Goal: Task Accomplishment & Management: Manage account settings

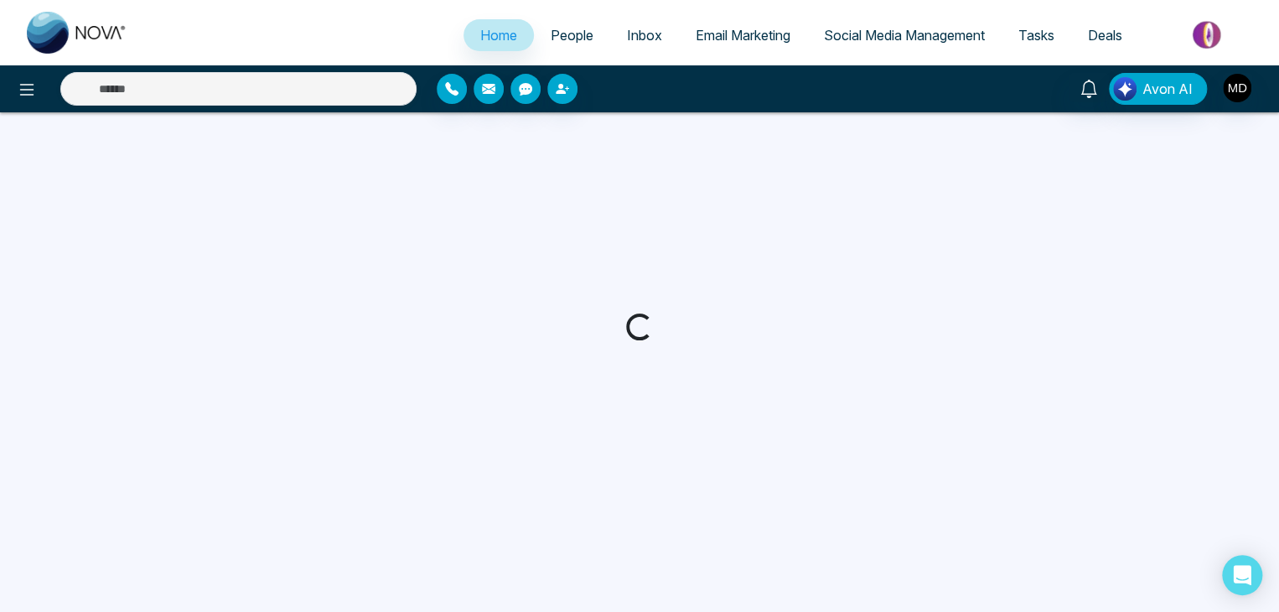
select select "*"
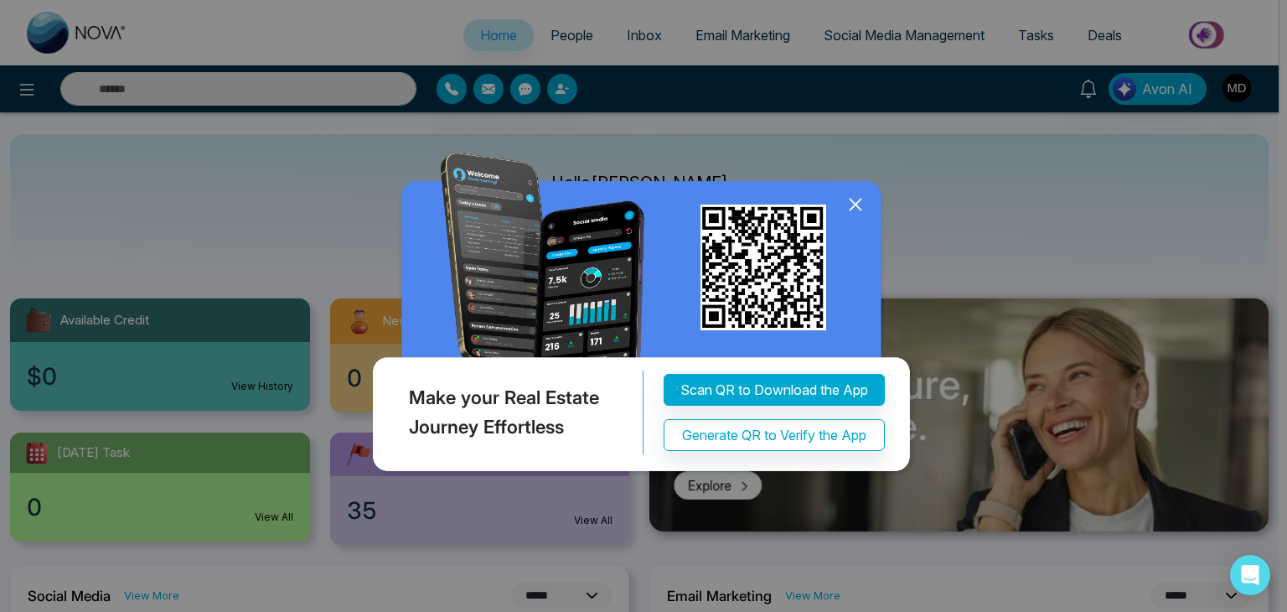
click at [854, 202] on icon at bounding box center [855, 204] width 11 height 11
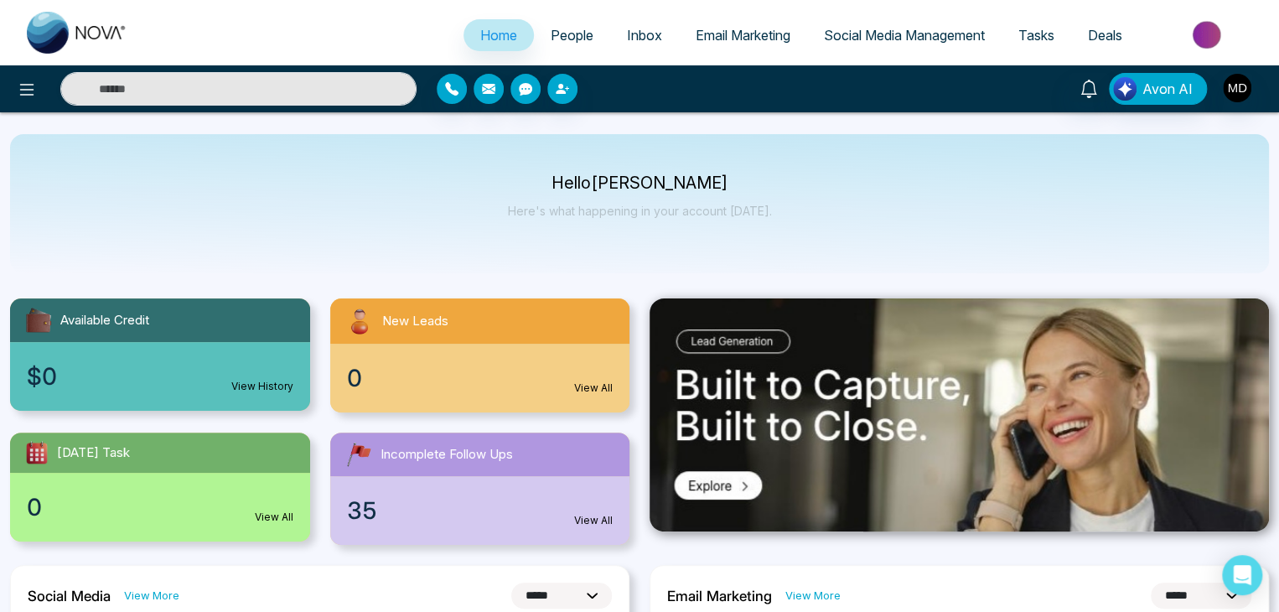
click at [571, 40] on span "People" at bounding box center [572, 35] width 43 height 17
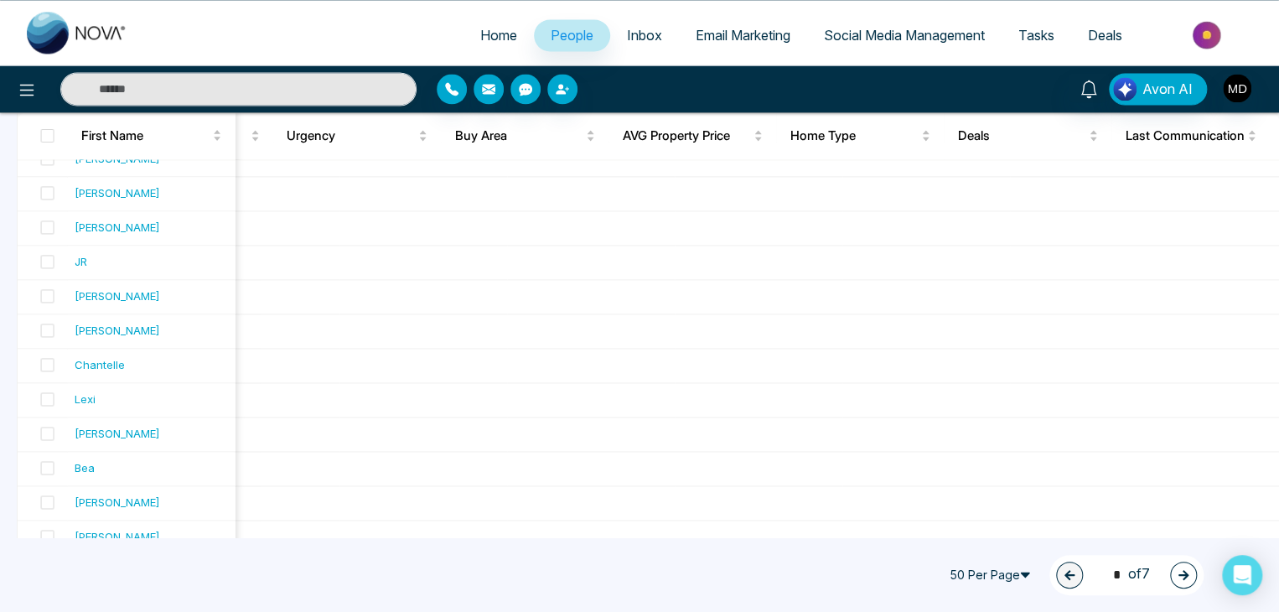
scroll to position [1519, 0]
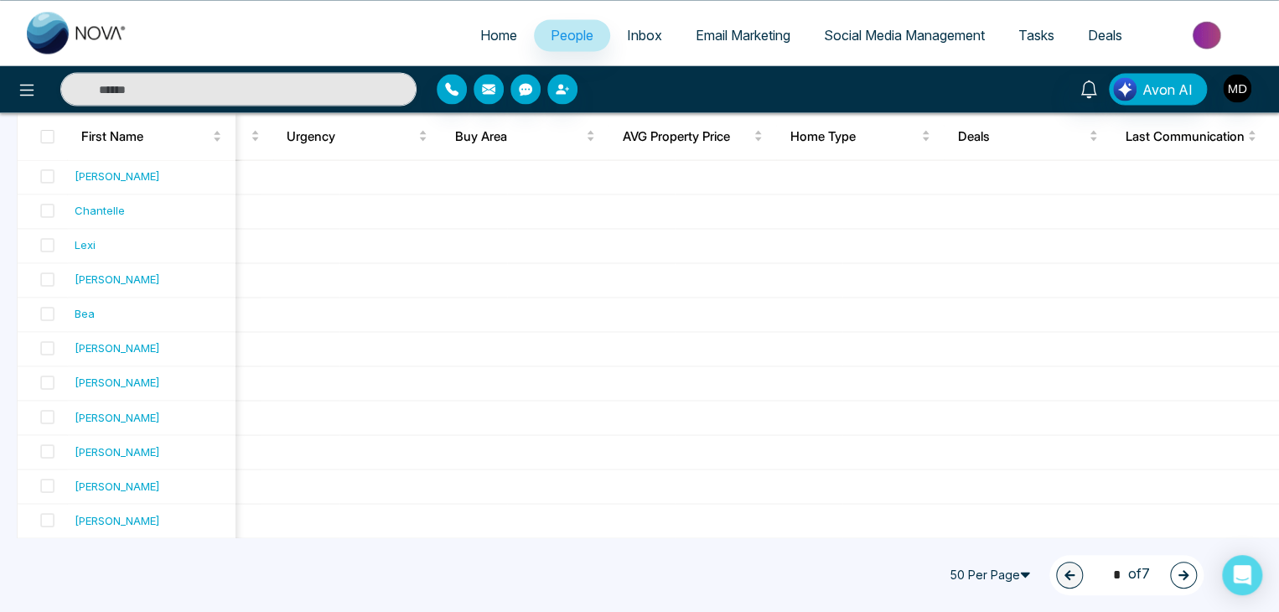
click at [1178, 578] on icon "button" at bounding box center [1184, 575] width 12 height 12
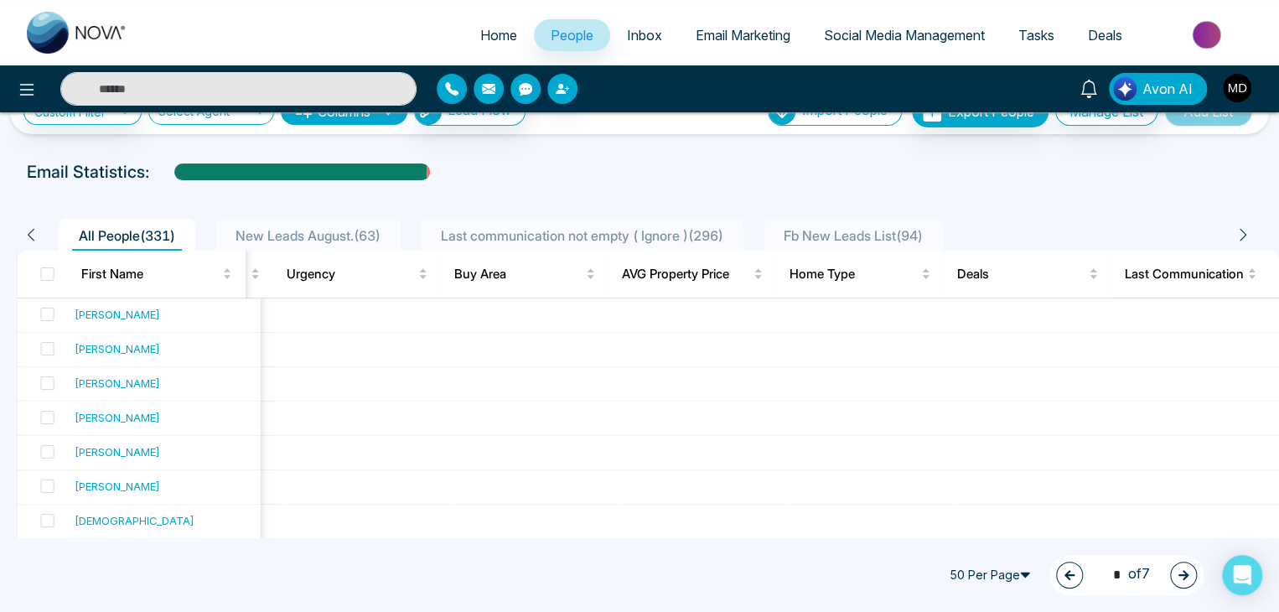
scroll to position [40, 0]
click at [1191, 571] on button "button" at bounding box center [1183, 575] width 27 height 27
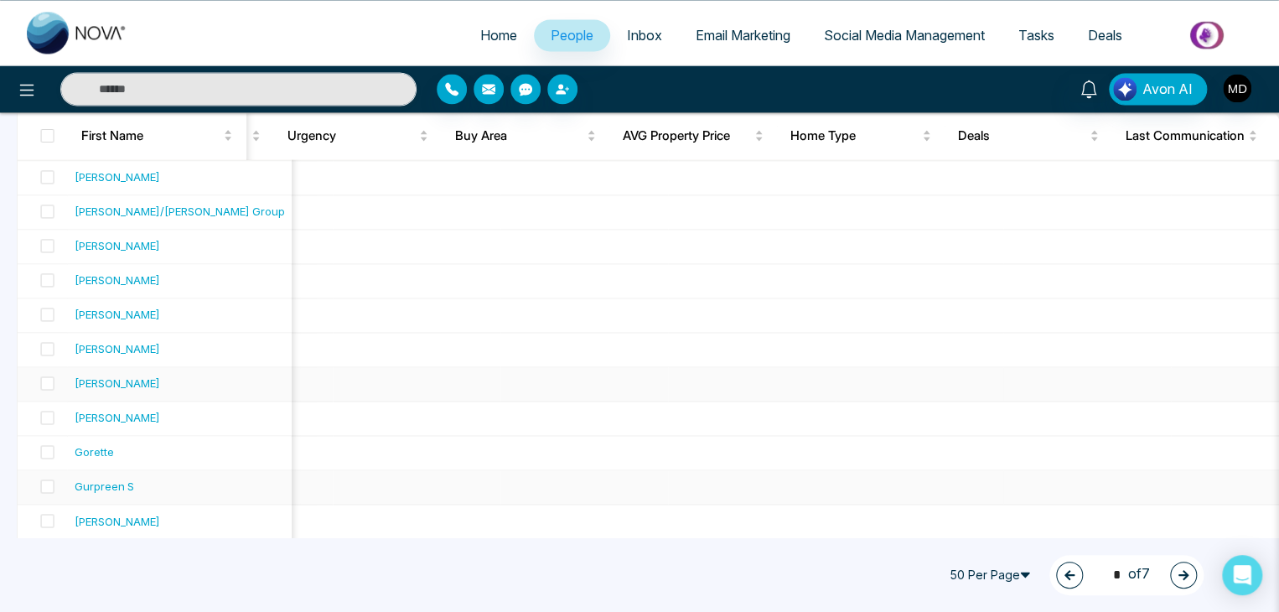
scroll to position [1519, 0]
click at [1187, 570] on icon "button" at bounding box center [1184, 575] width 12 height 12
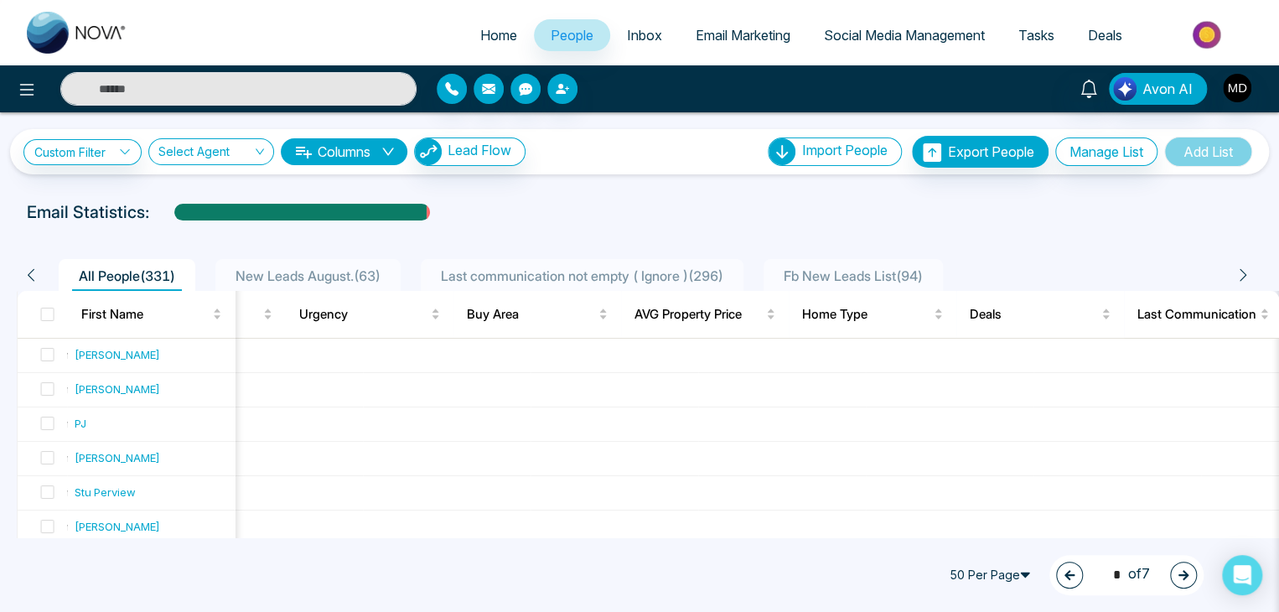
click at [1186, 565] on button "button" at bounding box center [1183, 575] width 27 height 27
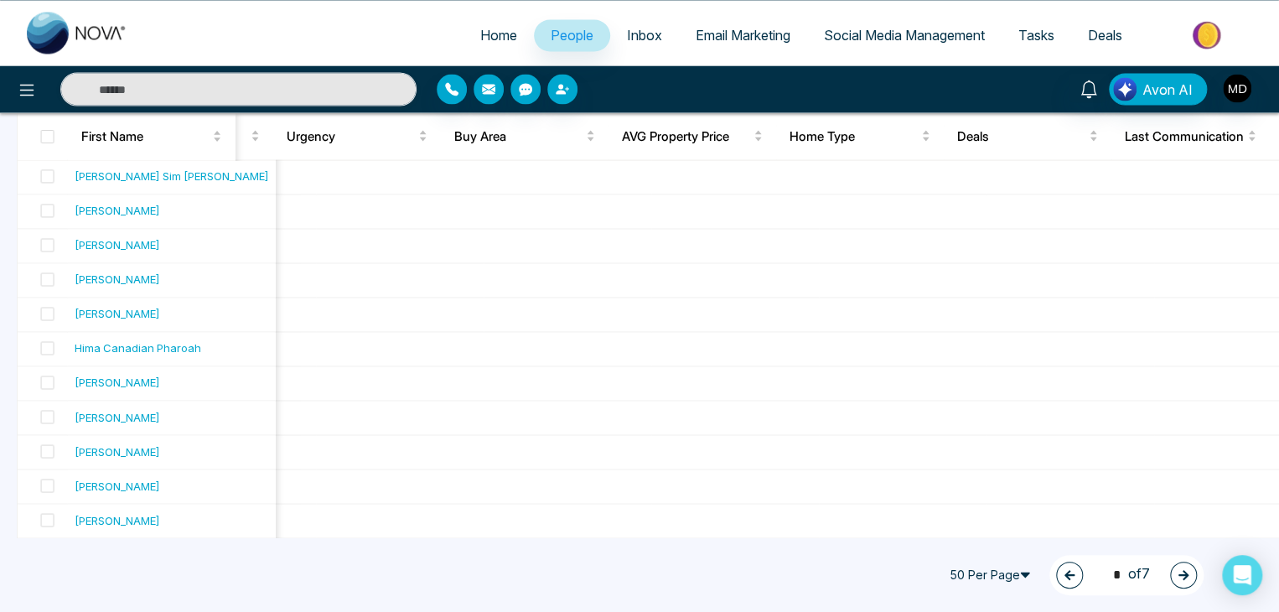
click at [1190, 578] on button "button" at bounding box center [1183, 575] width 27 height 27
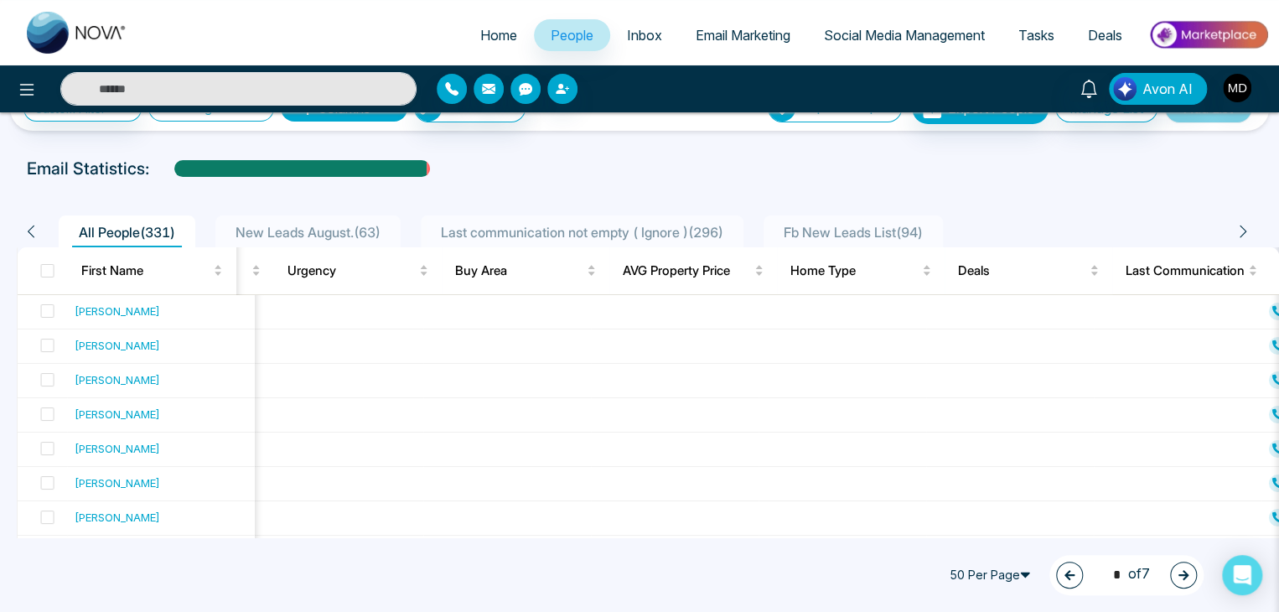
click at [1192, 578] on button "button" at bounding box center [1183, 575] width 27 height 27
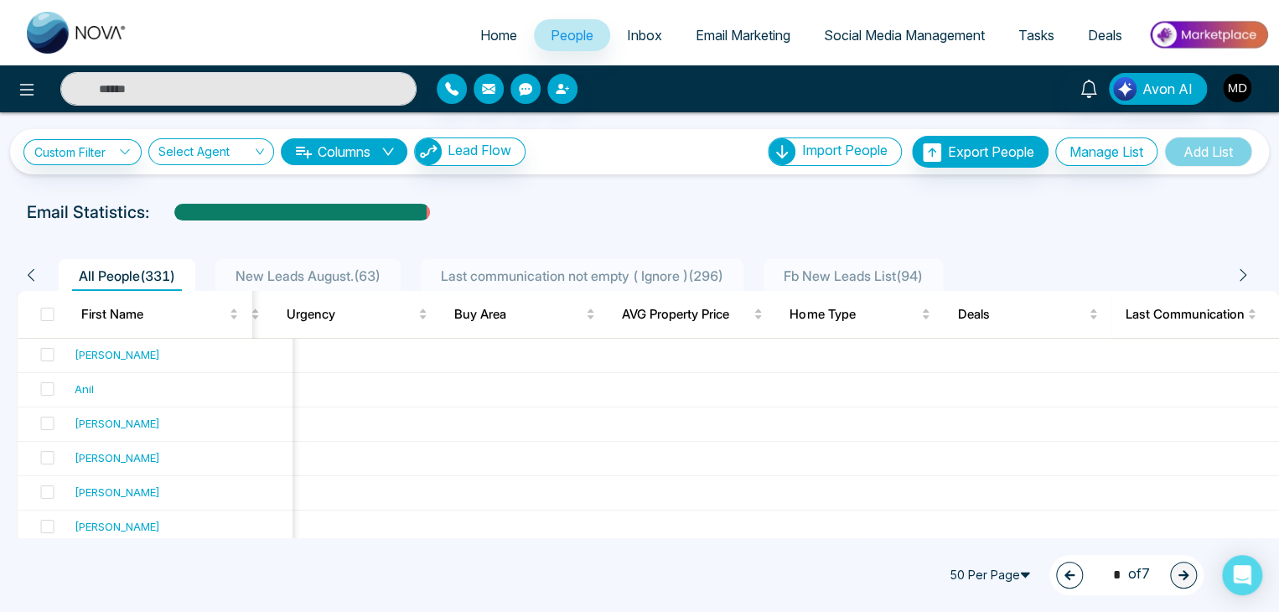
click at [570, 23] on link "People" at bounding box center [572, 35] width 76 height 32
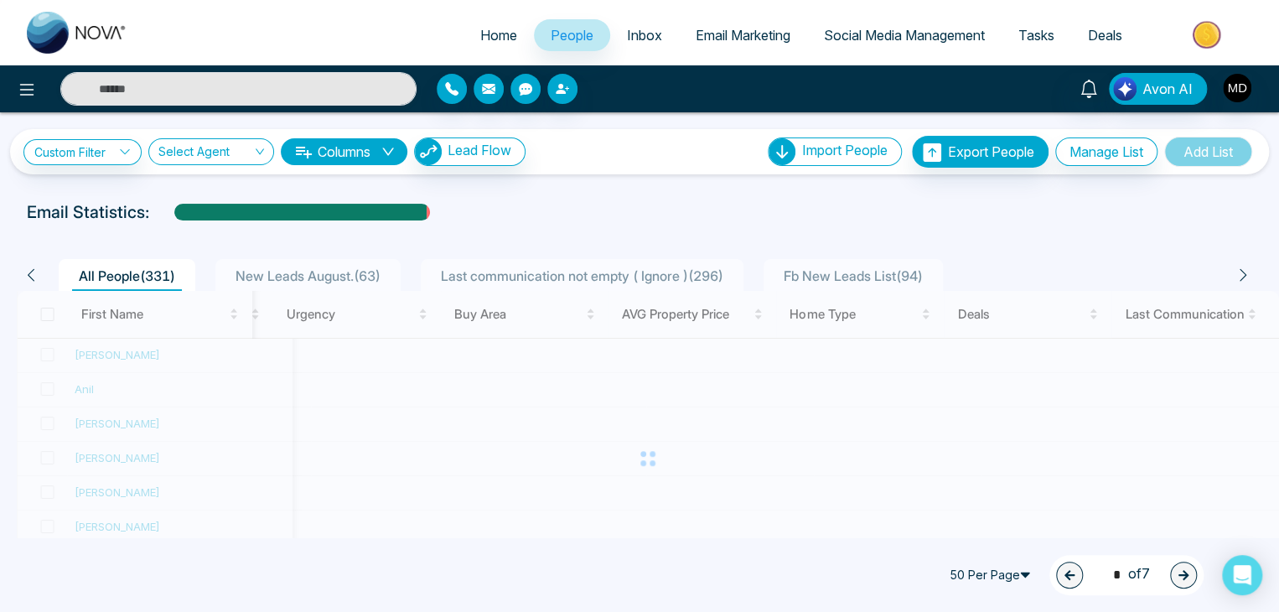
type input "*"
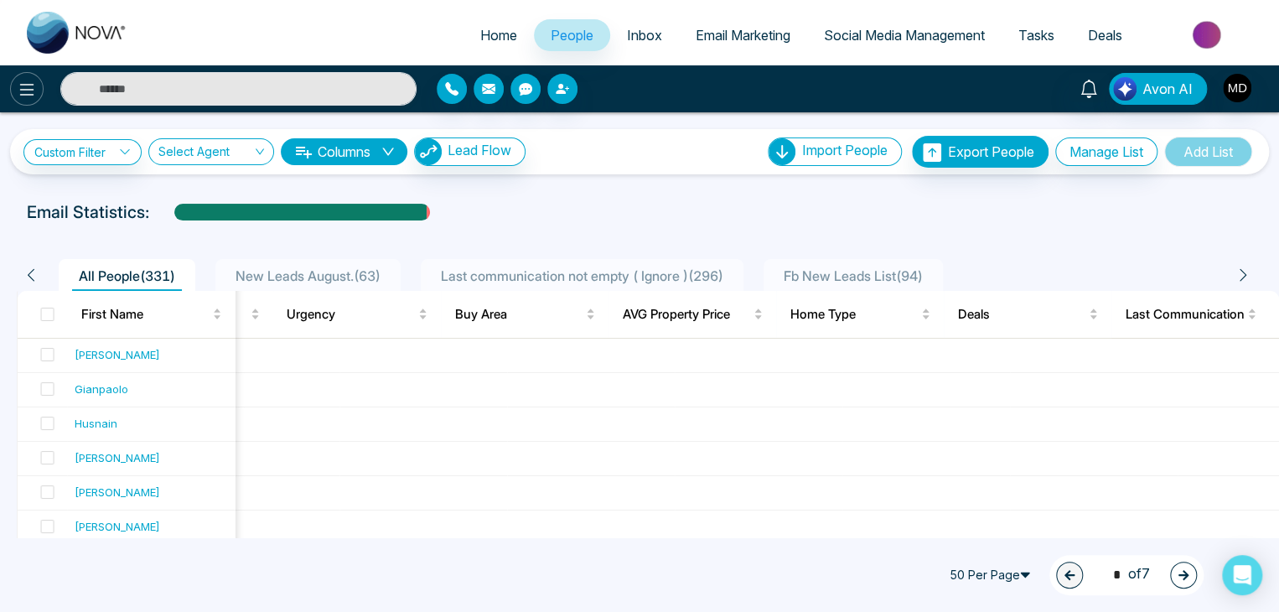
click at [22, 82] on icon at bounding box center [27, 90] width 20 height 20
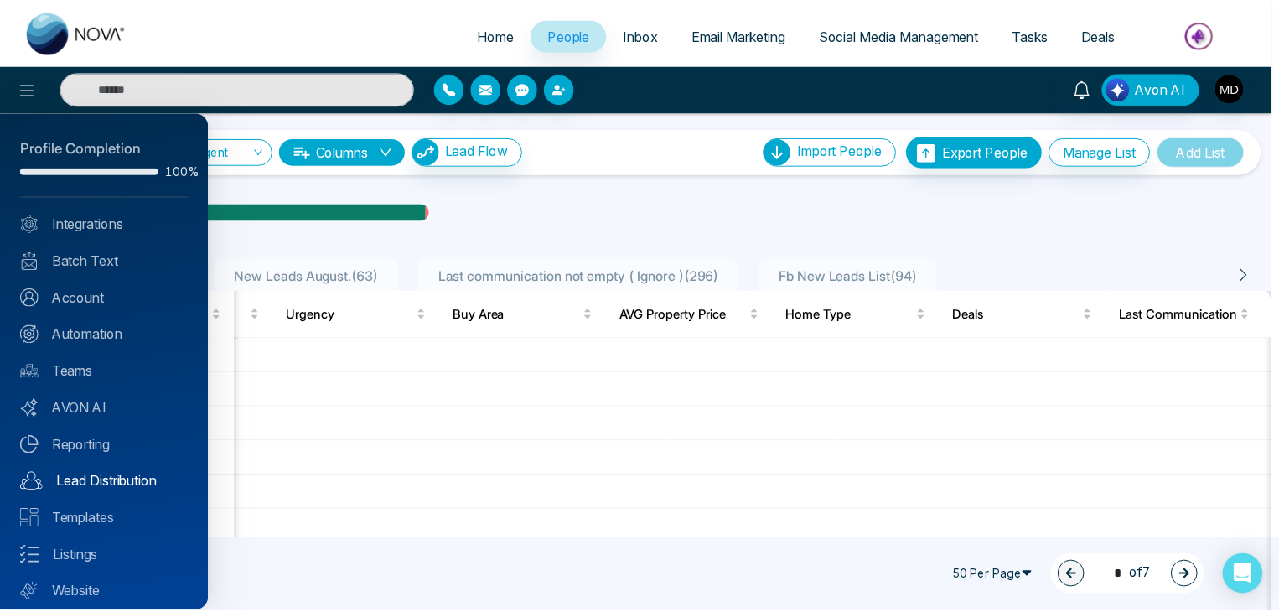
scroll to position [47, 0]
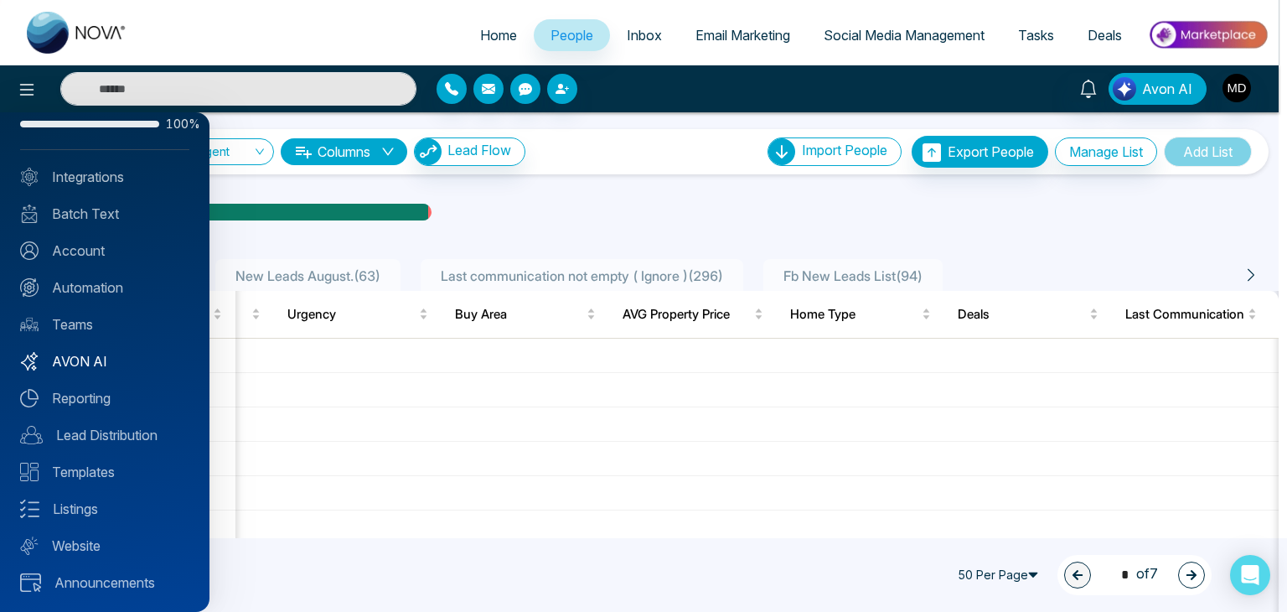
click at [116, 353] on link "AVON AI" at bounding box center [104, 361] width 169 height 20
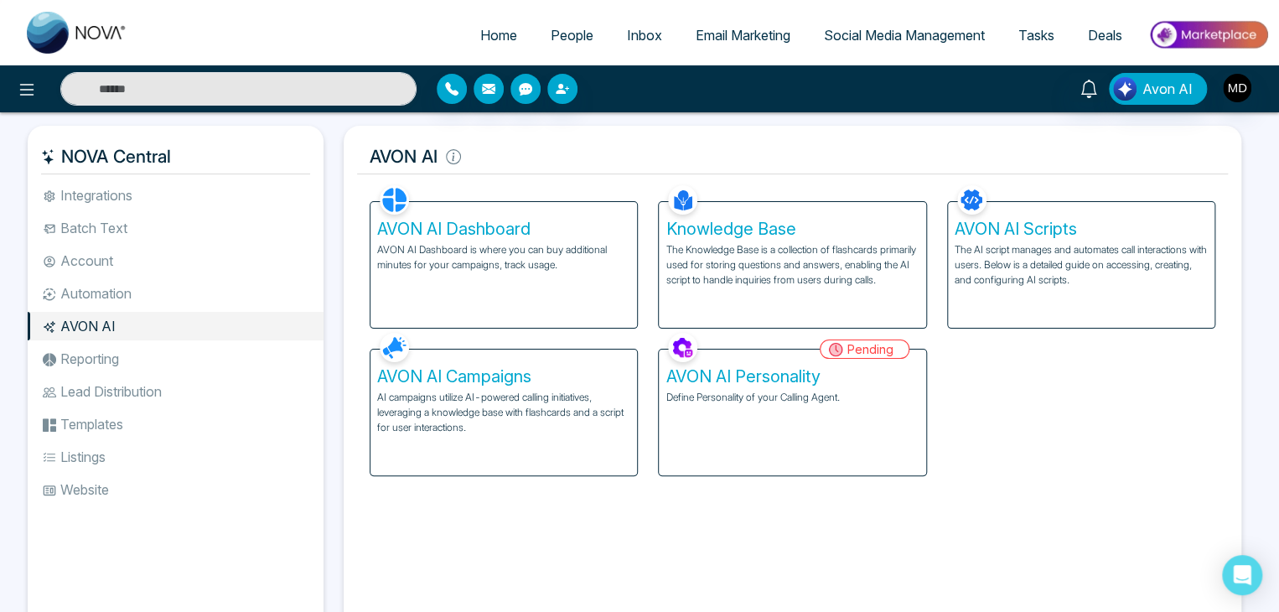
click at [546, 377] on h5 "AVON AI Campaigns" at bounding box center [503, 376] width 253 height 20
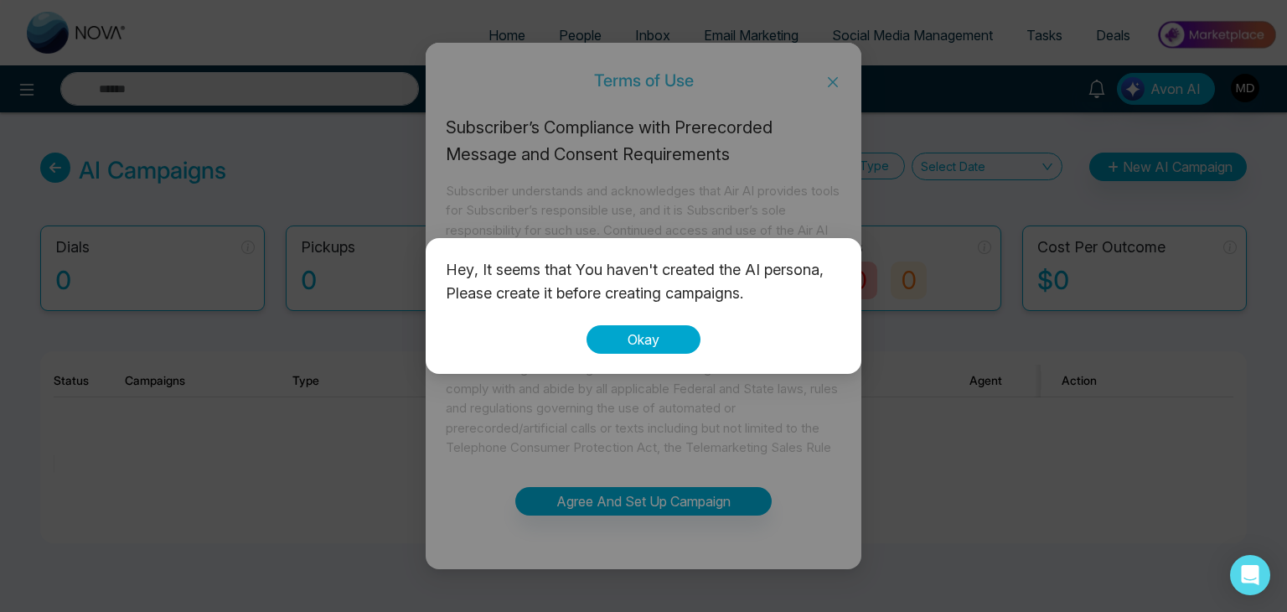
click at [614, 339] on button "Okay" at bounding box center [644, 339] width 114 height 28
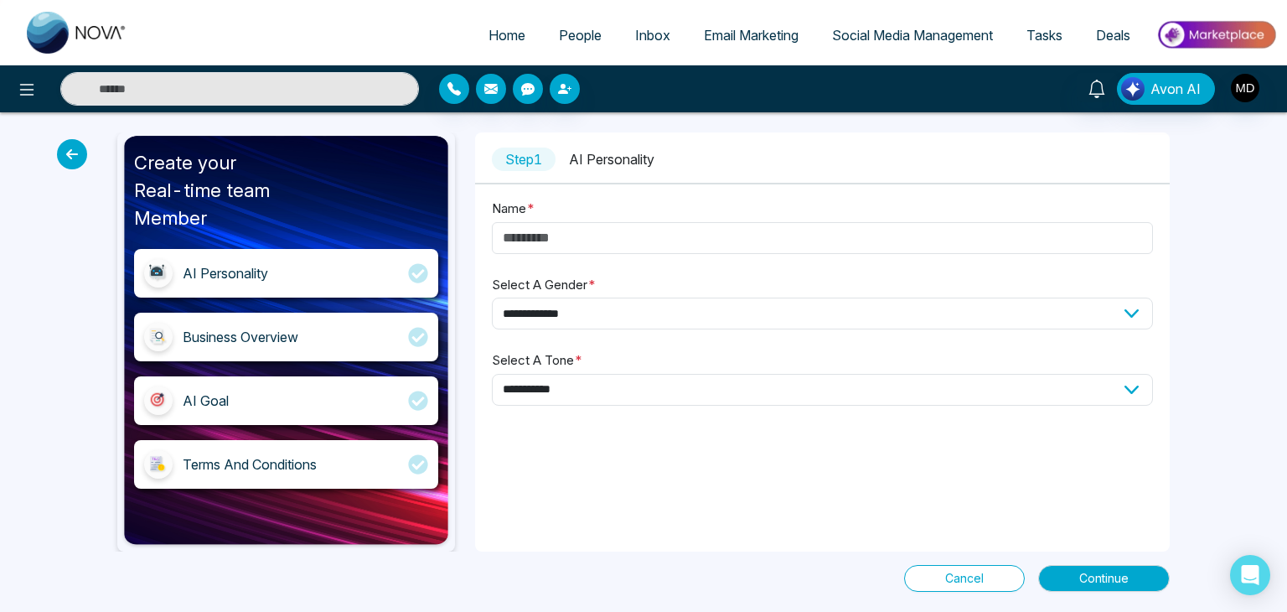
click at [75, 151] on icon at bounding box center [72, 154] width 30 height 30
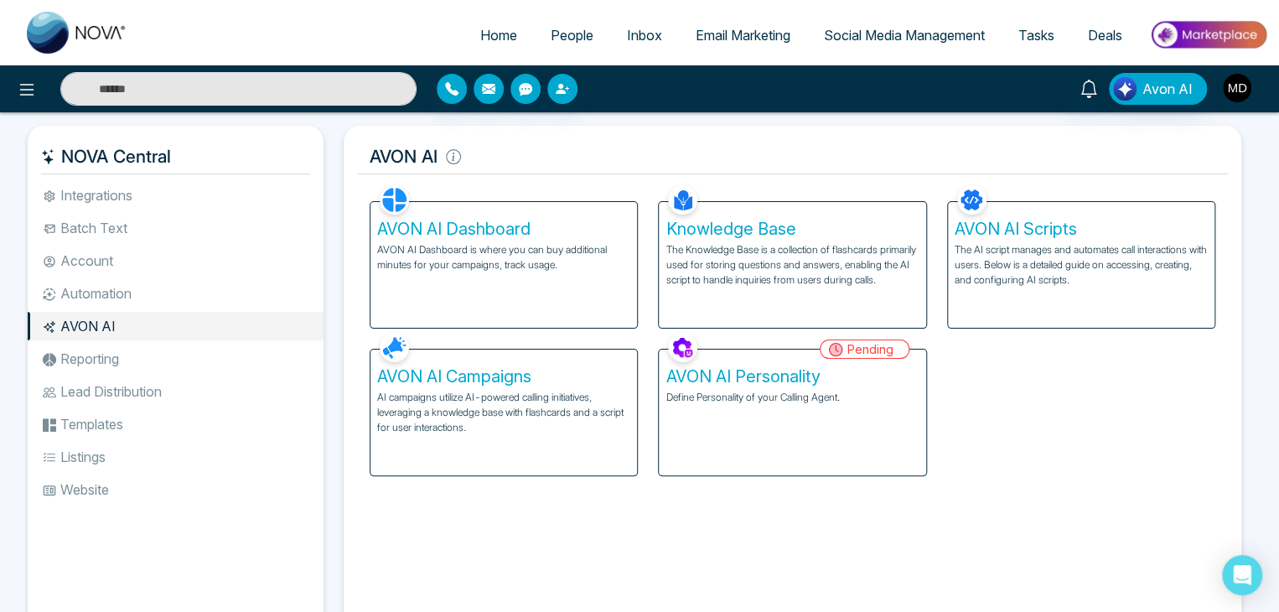
click at [1247, 95] on img "button" at bounding box center [1237, 88] width 28 height 28
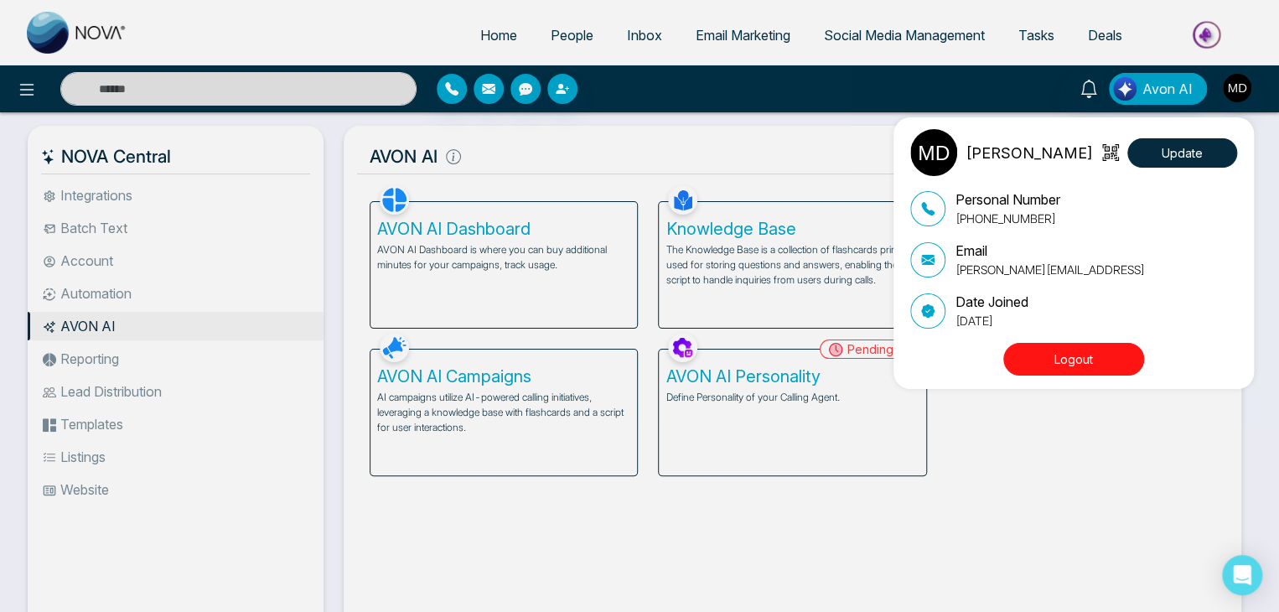
click at [1103, 351] on button "Logout" at bounding box center [1073, 359] width 141 height 33
